Goal: Check status: Check status

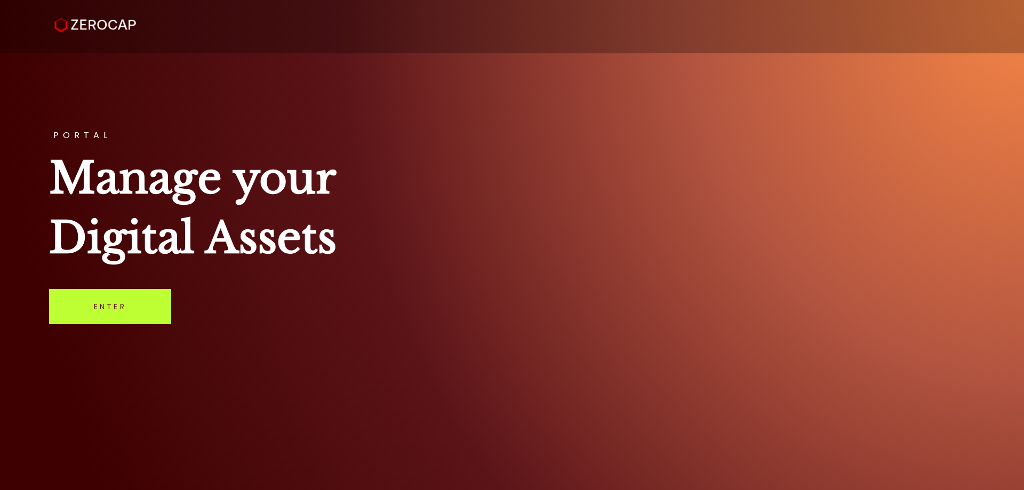
click at [134, 305] on link "Enter" at bounding box center [110, 306] width 122 height 35
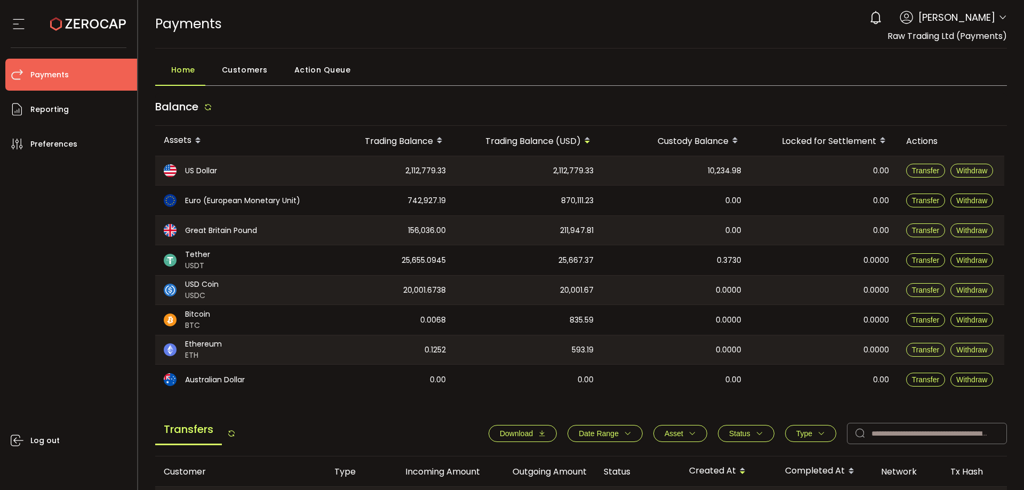
click at [19, 20] on icon at bounding box center [19, 24] width 16 height 16
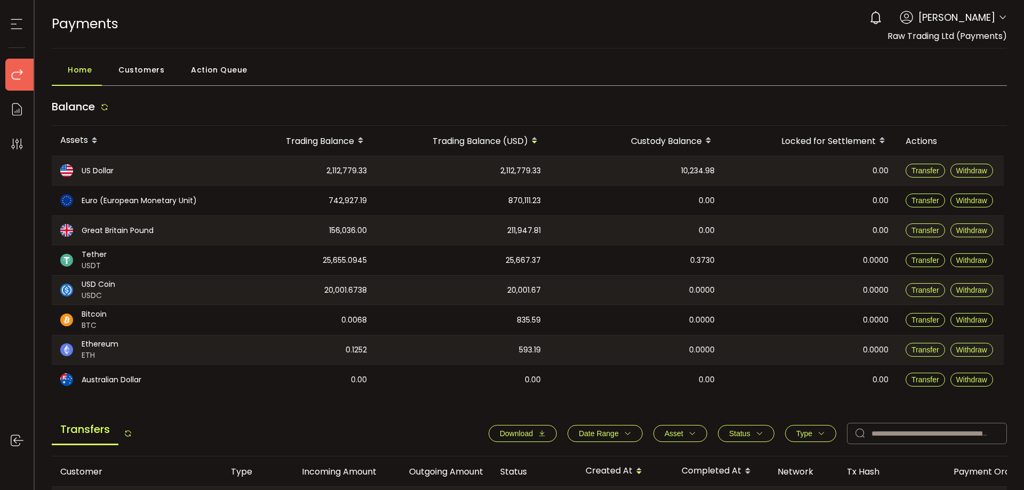
click at [20, 69] on icon at bounding box center [17, 75] width 16 height 16
click at [24, 112] on icon at bounding box center [17, 109] width 16 height 16
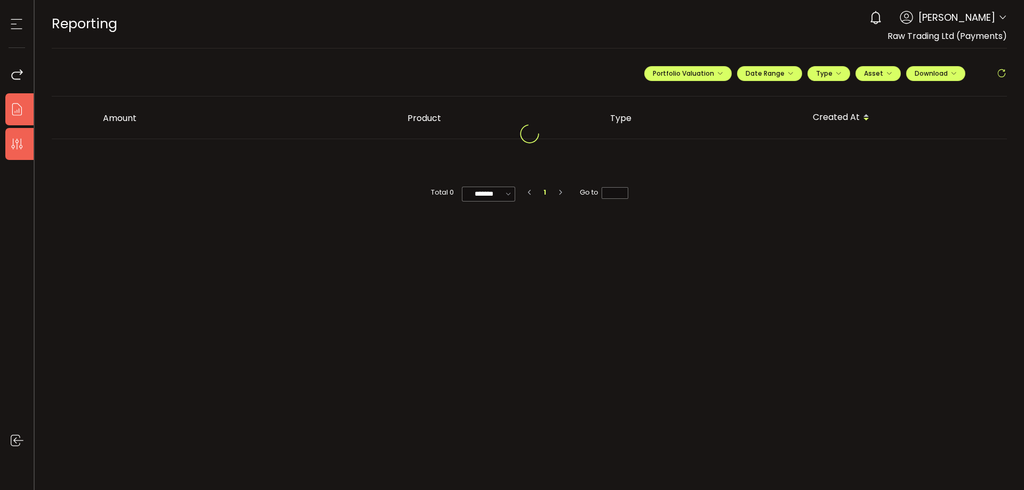
click at [20, 137] on icon at bounding box center [17, 144] width 16 height 16
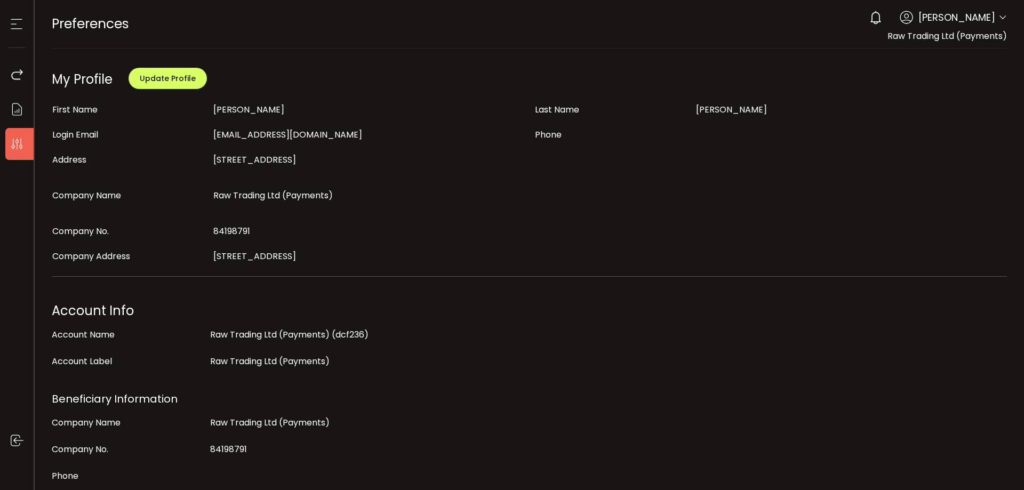
click at [18, 25] on icon at bounding box center [17, 24] width 16 height 16
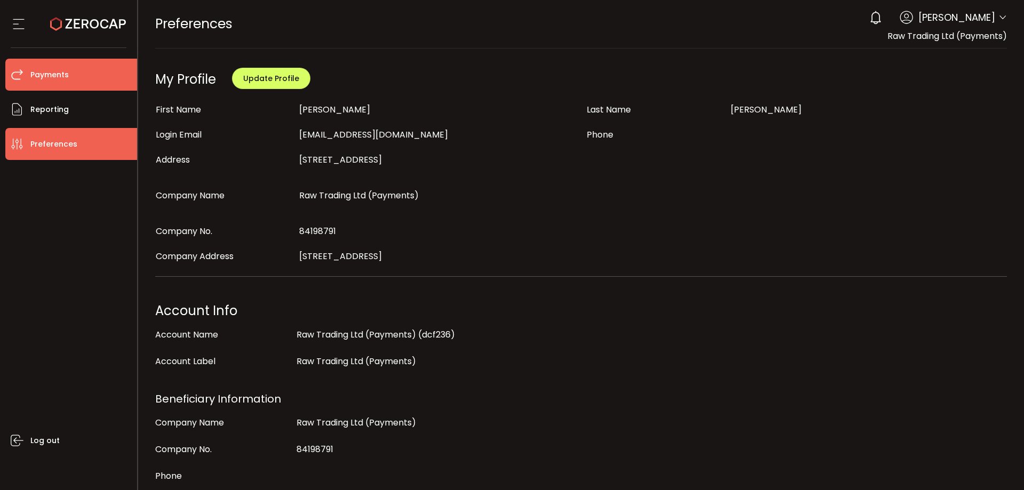
click at [69, 70] on li "Payments" at bounding box center [71, 75] width 132 height 32
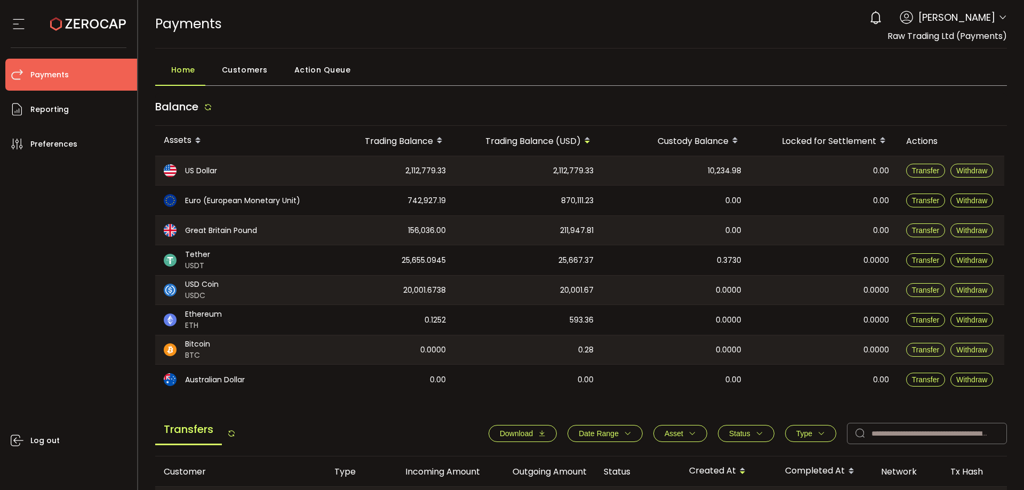
click at [328, 68] on span "Action Queue" at bounding box center [322, 69] width 57 height 21
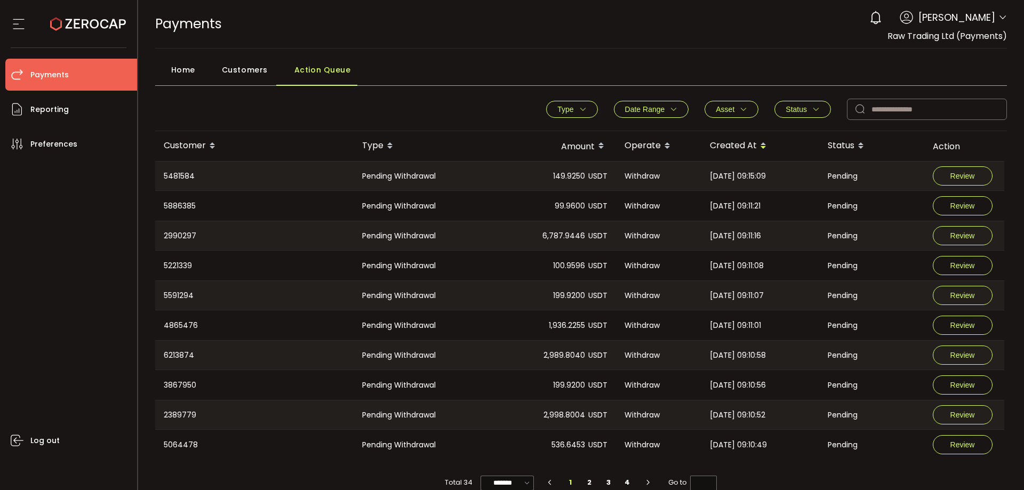
click at [855, 106] on icon at bounding box center [860, 109] width 21 height 21
click at [859, 110] on icon at bounding box center [860, 109] width 21 height 21
click at [882, 107] on input "text" at bounding box center [927, 109] width 160 height 21
click at [876, 106] on input "text" at bounding box center [927, 109] width 160 height 21
paste input "*******"
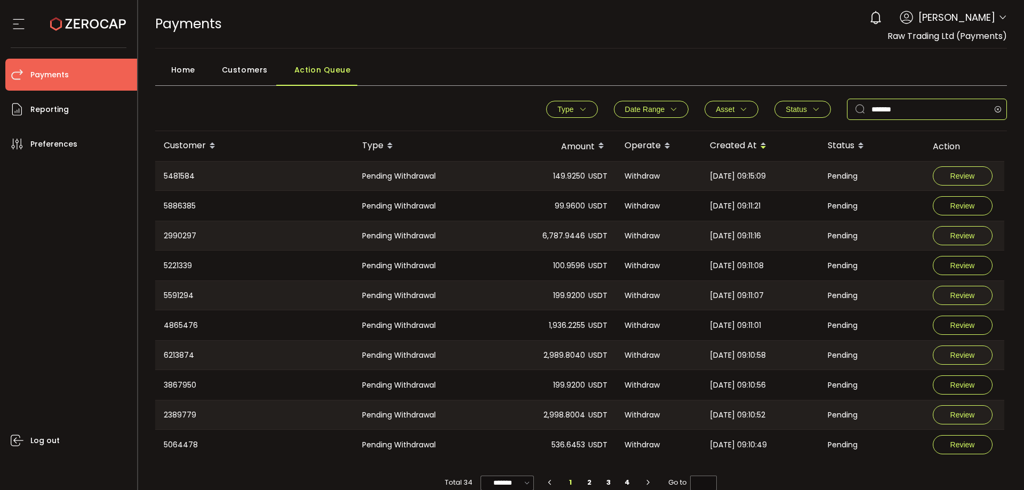
type input "*******"
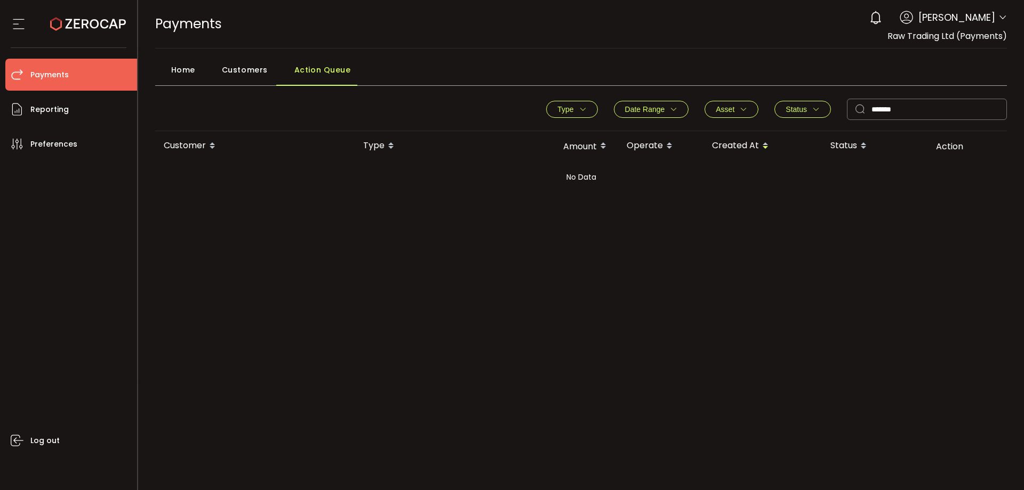
click at [632, 115] on button "Date Range" at bounding box center [651, 109] width 75 height 17
click at [632, 138] on input at bounding box center [628, 134] width 32 height 17
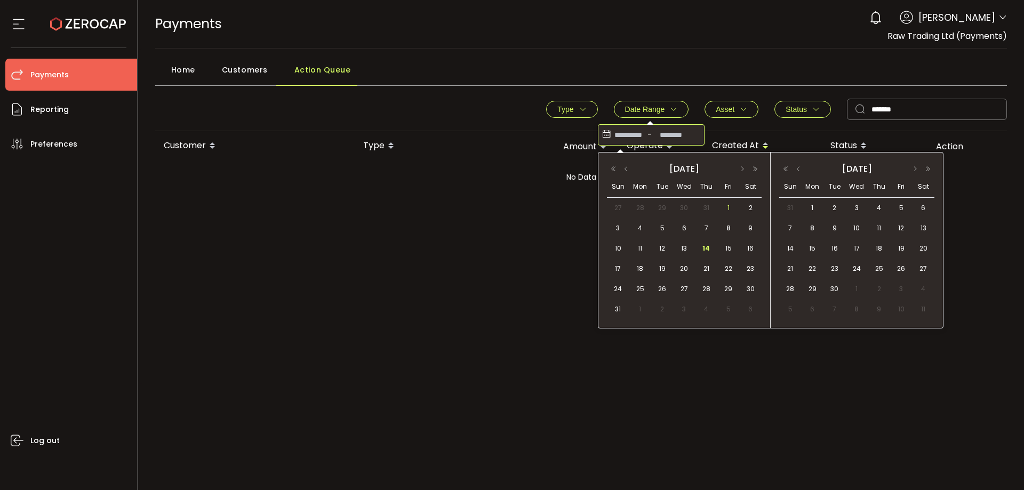
click at [730, 207] on span "1" at bounding box center [728, 208] width 13 height 13
click at [709, 245] on span "14" at bounding box center [706, 248] width 13 height 13
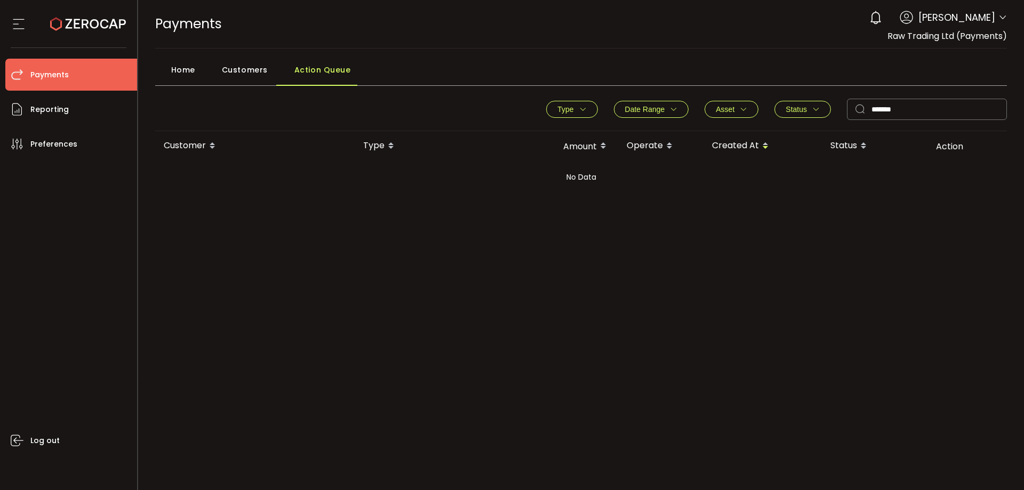
click at [573, 224] on div "**********" at bounding box center [581, 233] width 852 height 280
click at [655, 106] on span "Date Range" at bounding box center [645, 109] width 40 height 9
click at [608, 135] on icon at bounding box center [607, 134] width 12 height 17
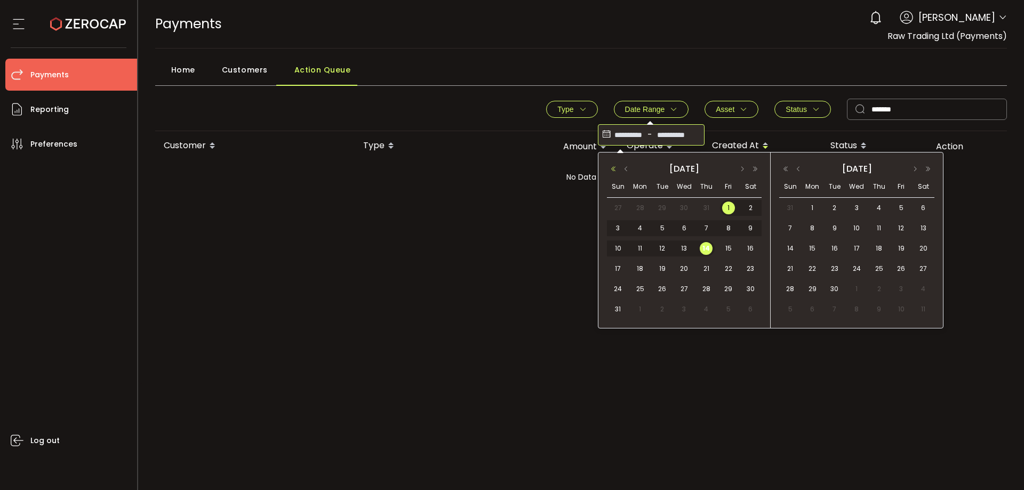
click at [612, 168] on button "button" at bounding box center [613, 168] width 13 height 7
click at [704, 205] on span "1" at bounding box center [706, 208] width 13 height 13
click at [799, 167] on button "button" at bounding box center [798, 168] width 13 height 7
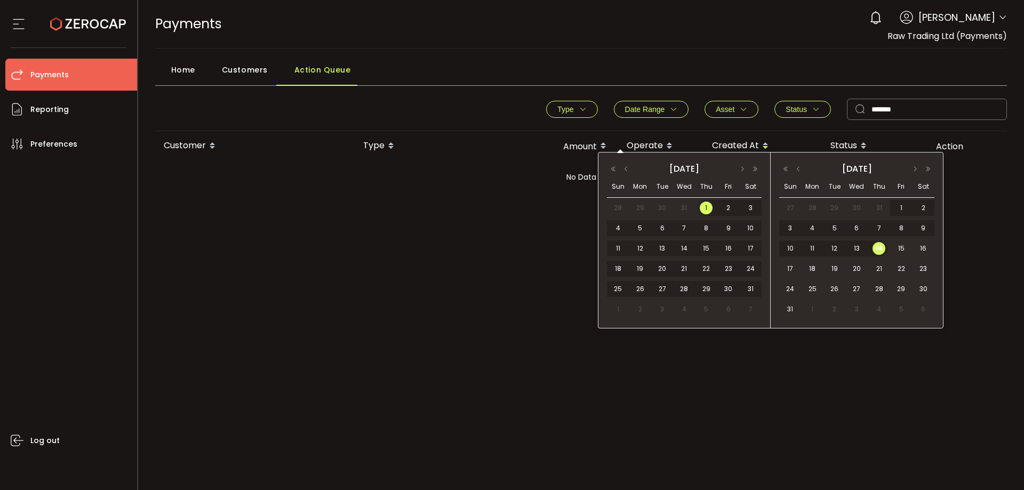
click at [877, 249] on span "14" at bounding box center [879, 248] width 13 height 13
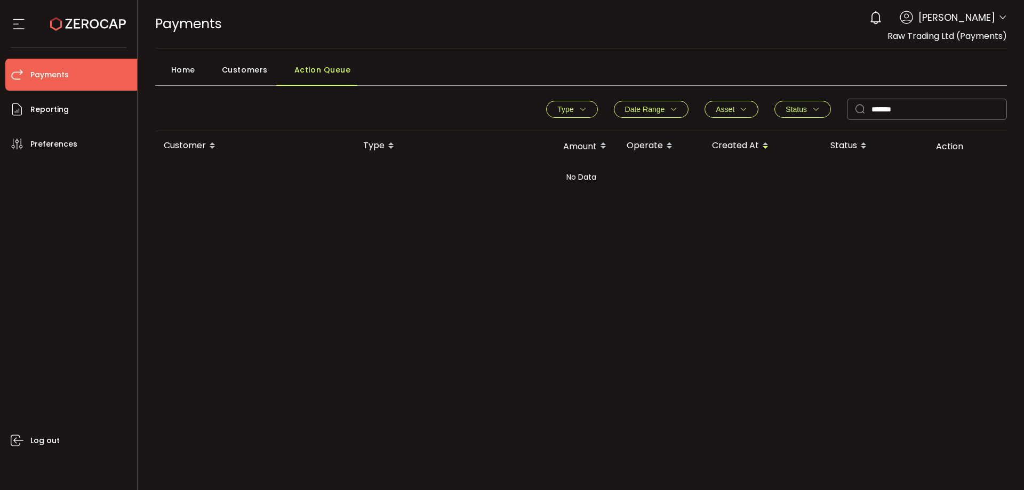
click at [242, 63] on span "Customers" at bounding box center [245, 69] width 46 height 21
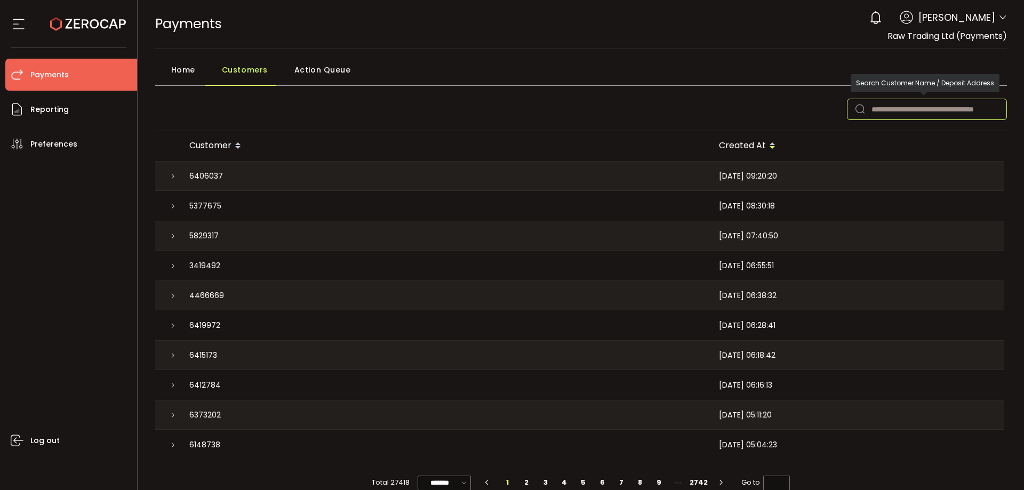
click at [866, 110] on icon at bounding box center [860, 109] width 21 height 21
paste input "*******"
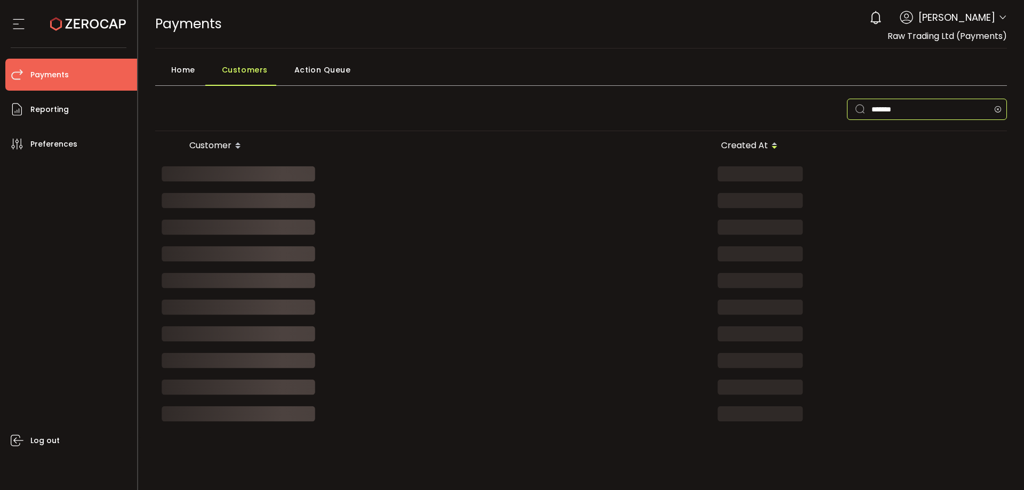
type input "*******"
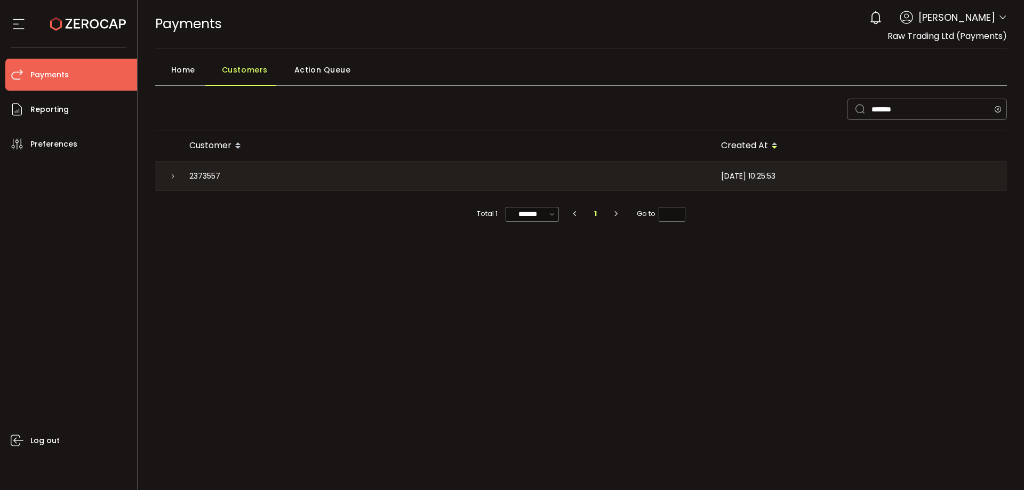
click at [202, 171] on span "2373557" at bounding box center [204, 176] width 31 height 12
click at [208, 176] on span "2373557" at bounding box center [204, 176] width 31 height 12
click at [776, 177] on span "[DATE] 10:25:53" at bounding box center [748, 176] width 54 height 12
click at [198, 173] on span "2373557" at bounding box center [204, 176] width 31 height 12
click at [170, 178] on icon at bounding box center [173, 176] width 6 height 6
